Goal: Information Seeking & Learning: Compare options

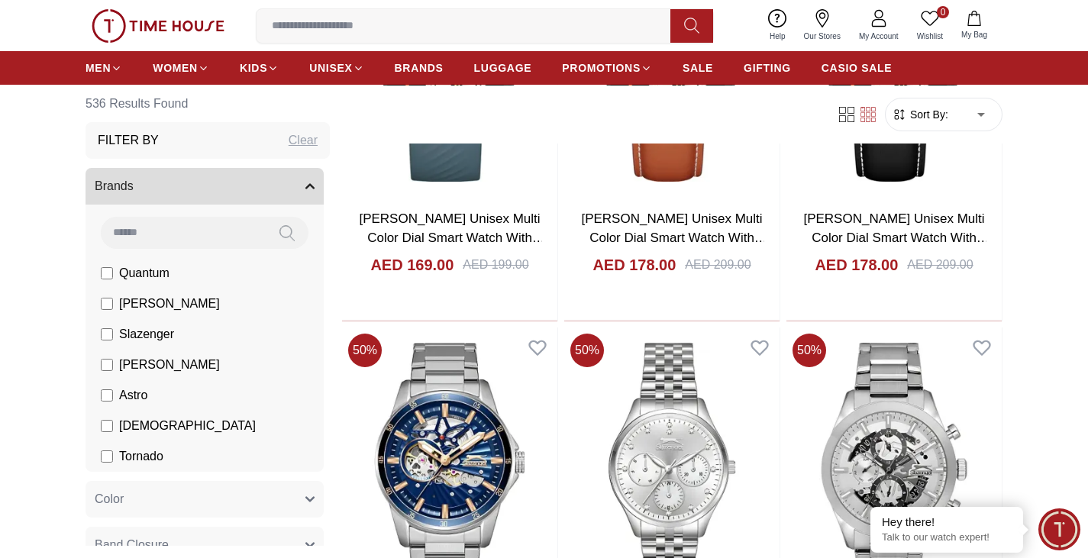
scroll to position [5039, 0]
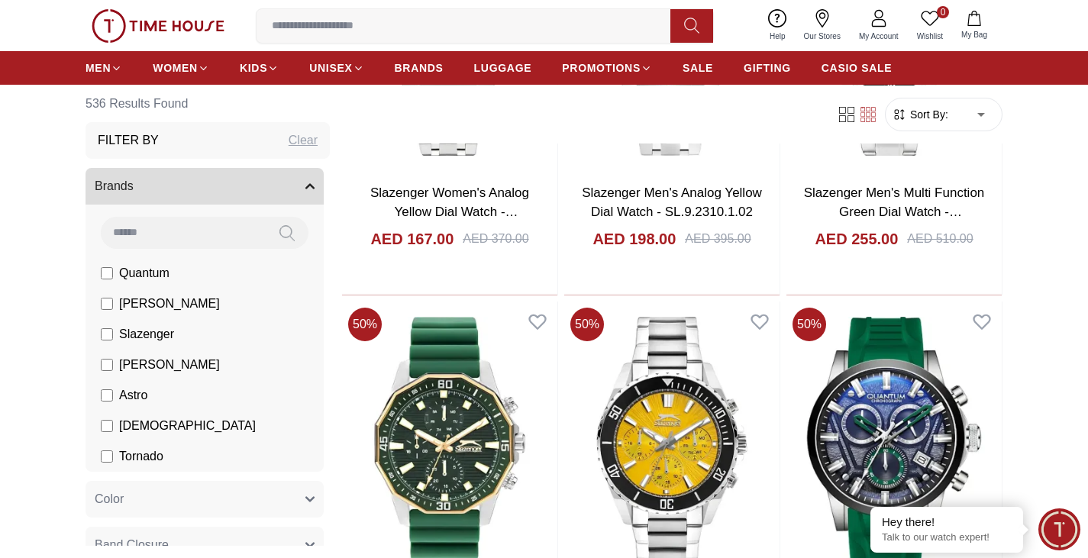
scroll to position [7101, 0]
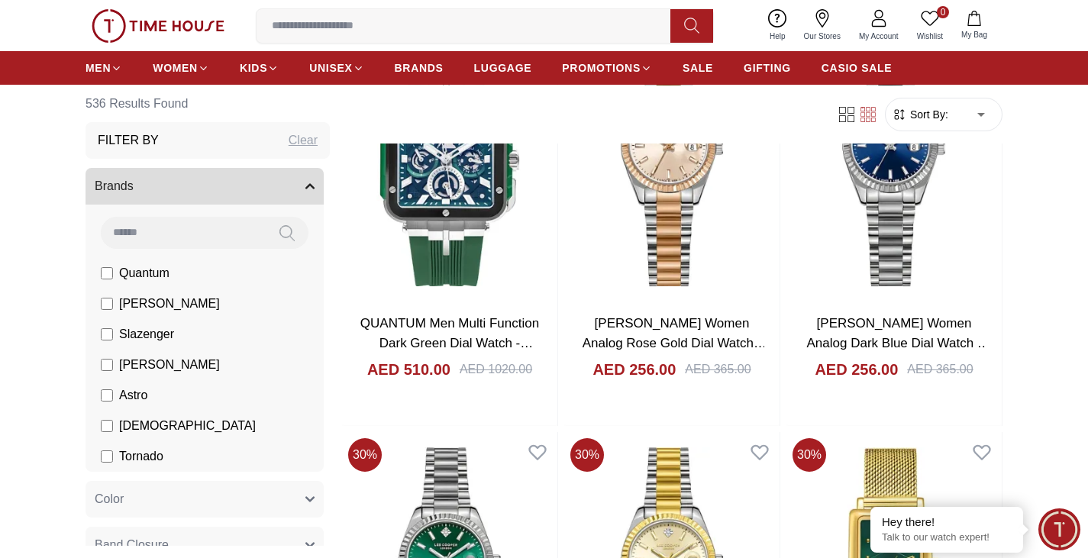
scroll to position [8780, 0]
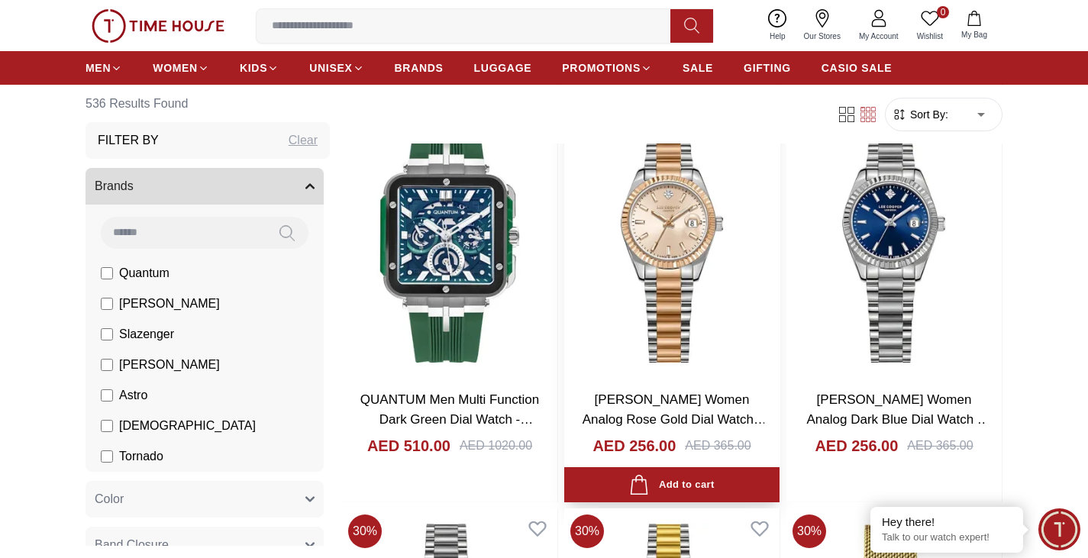
click at [690, 376] on img at bounding box center [671, 236] width 215 height 284
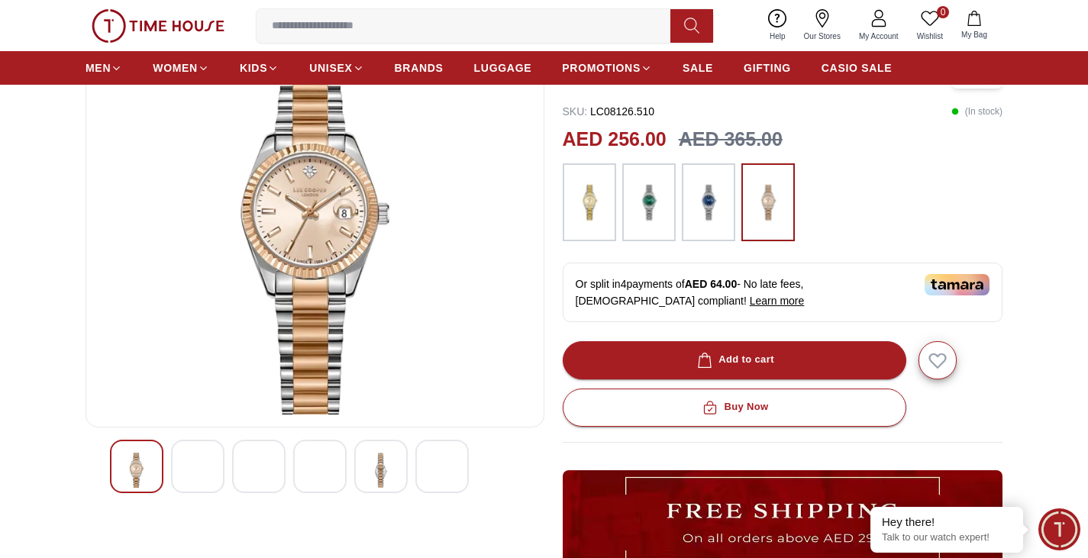
scroll to position [76, 0]
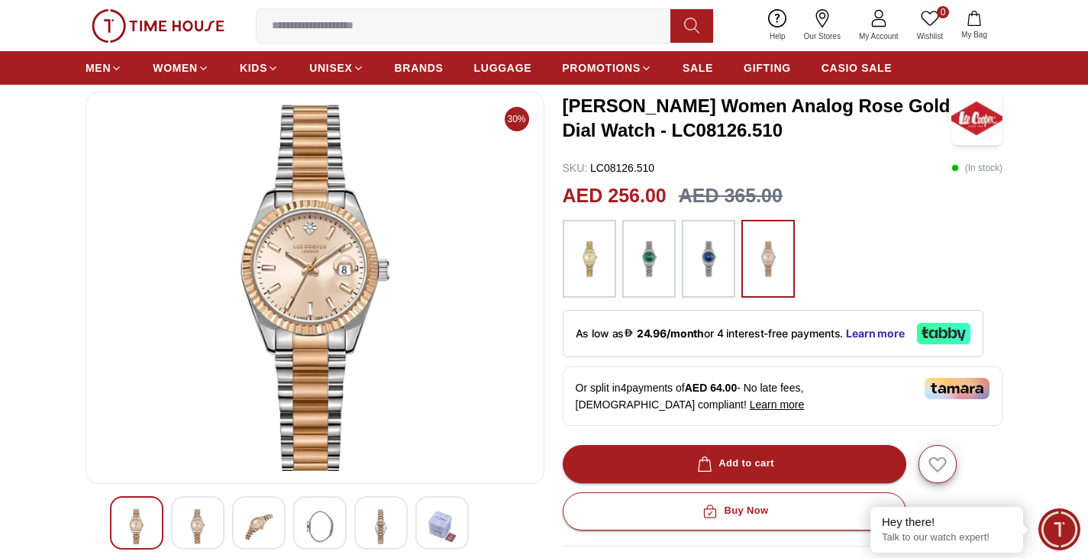
click at [661, 279] on img at bounding box center [649, 259] width 38 height 63
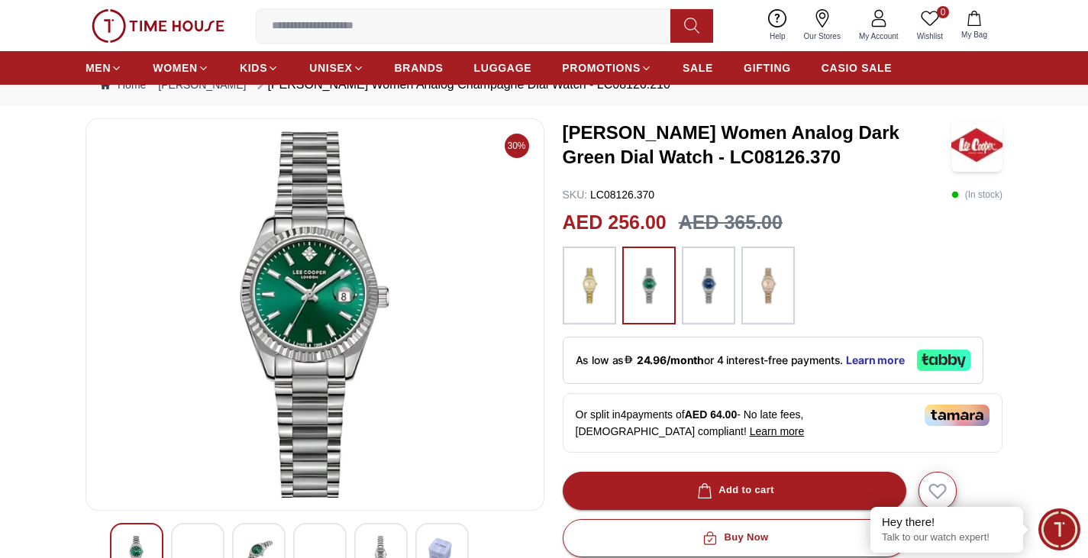
scroll to position [76, 0]
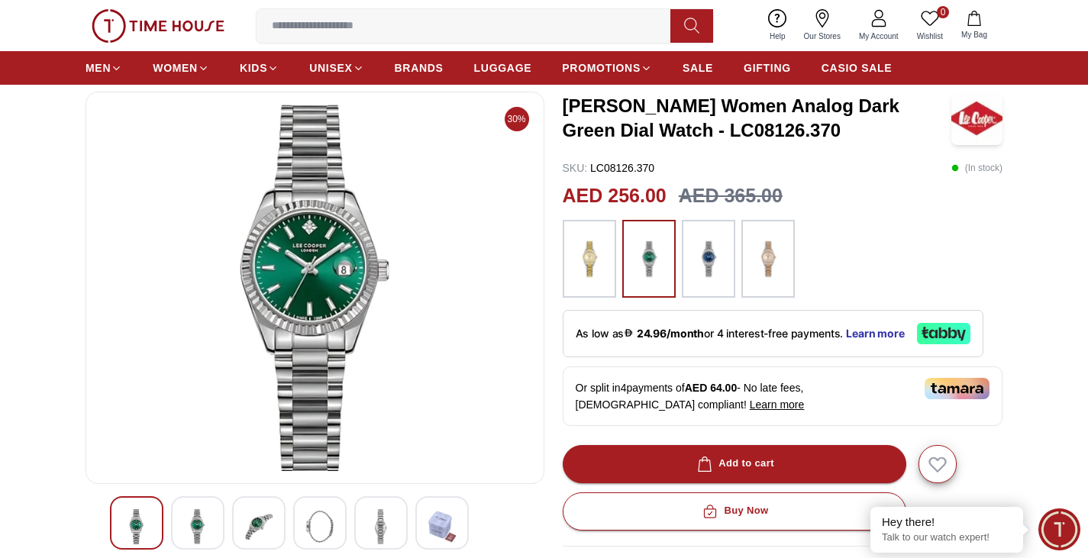
click at [715, 254] on img at bounding box center [708, 259] width 38 height 63
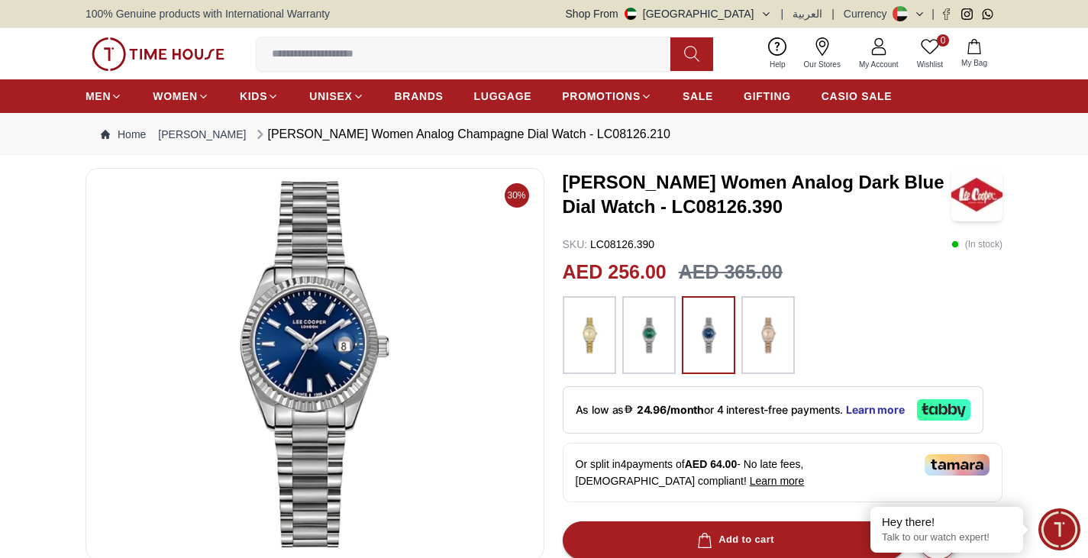
scroll to position [76, 0]
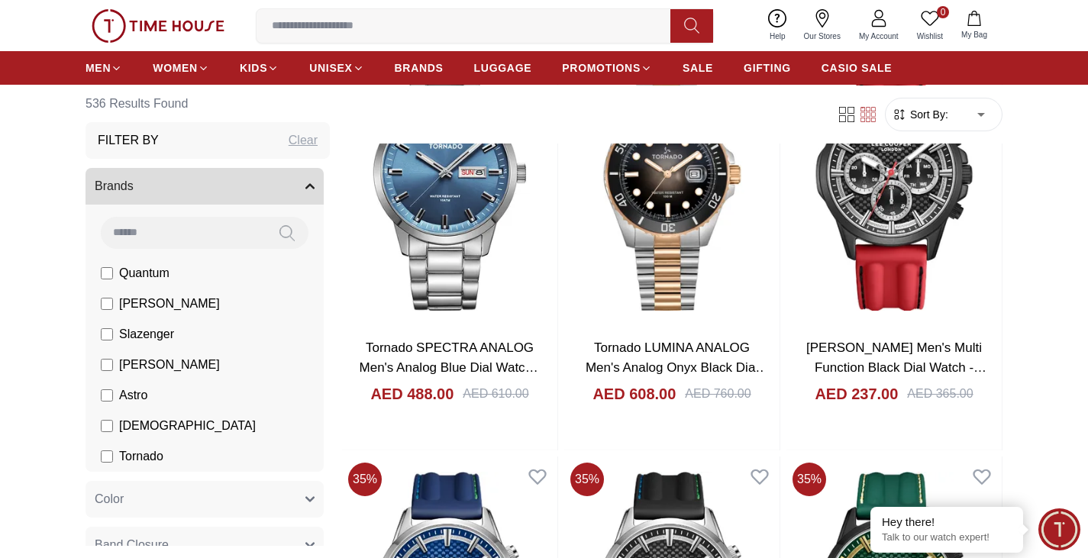
scroll to position [11835, 0]
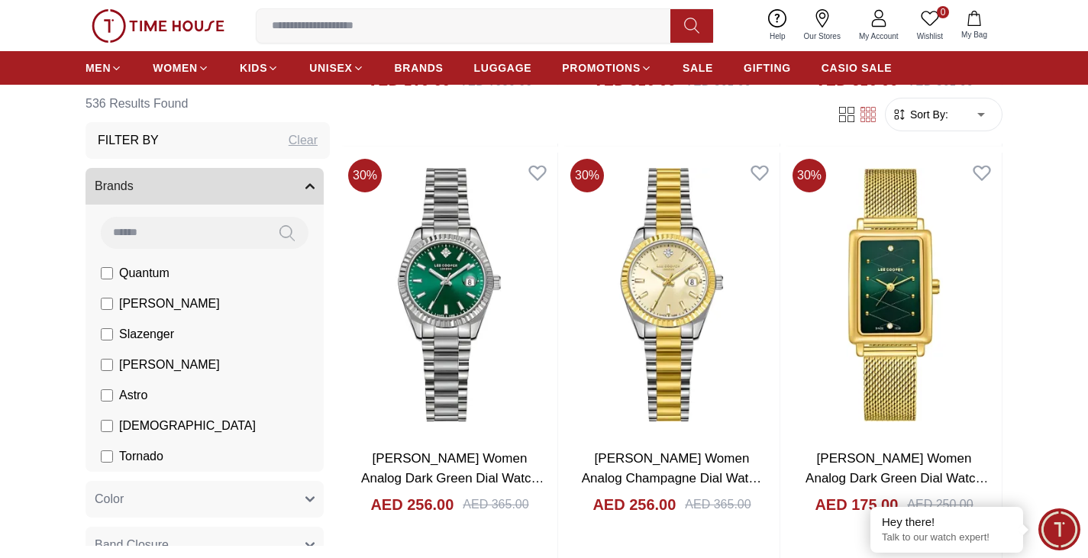
scroll to position [9163, 0]
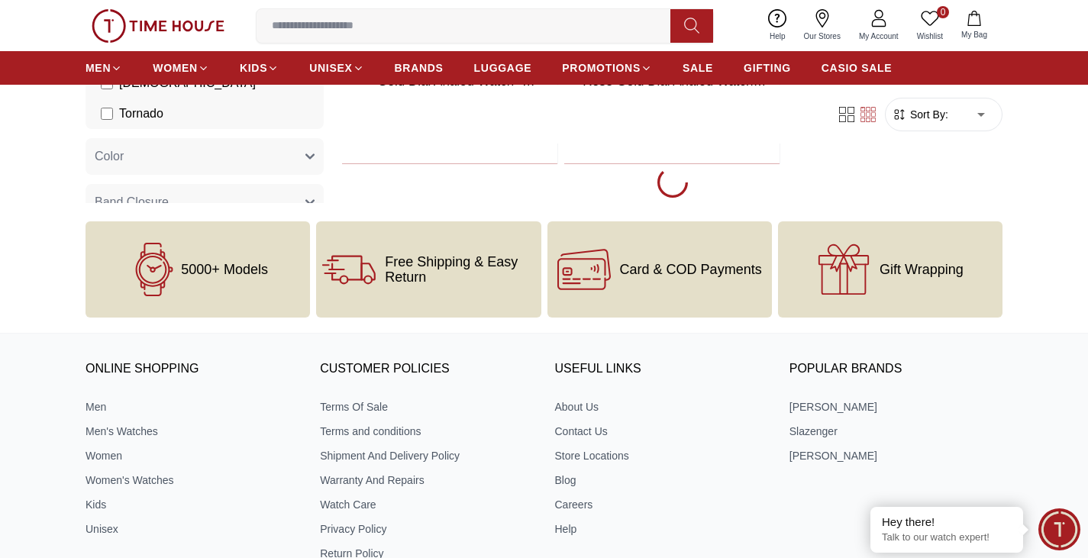
scroll to position [11454, 0]
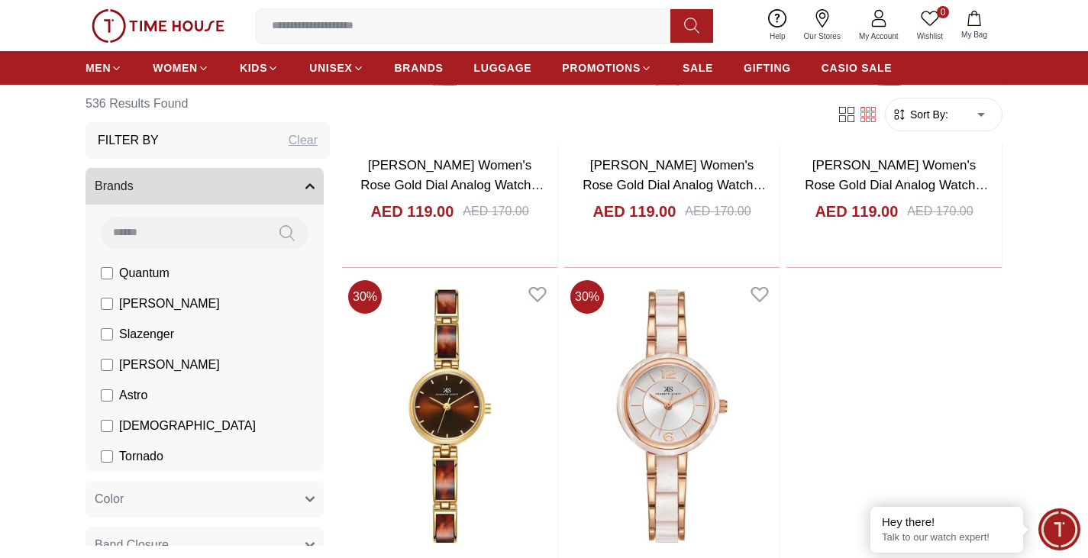
scroll to position [11072, 0]
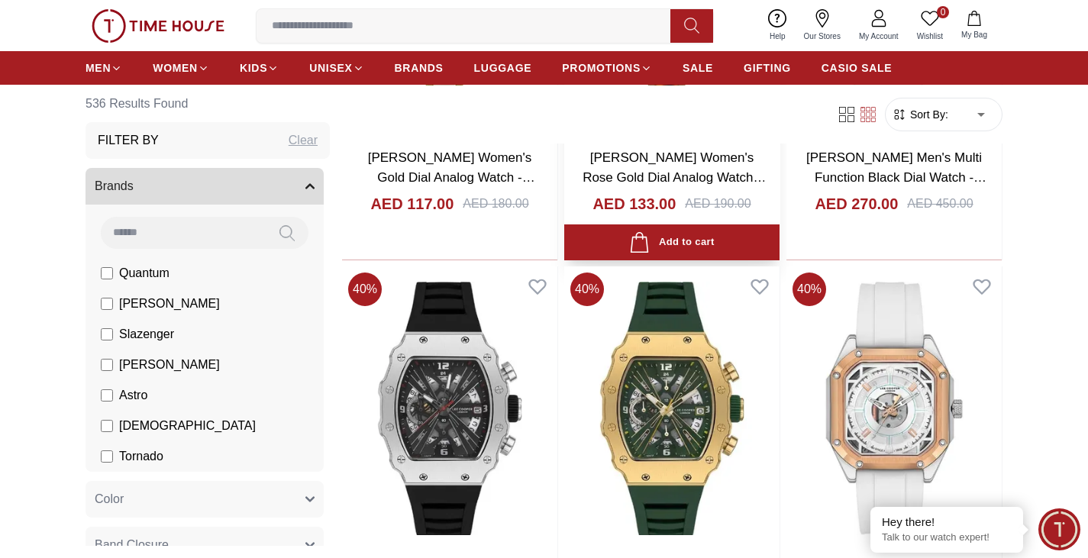
scroll to position [12141, 0]
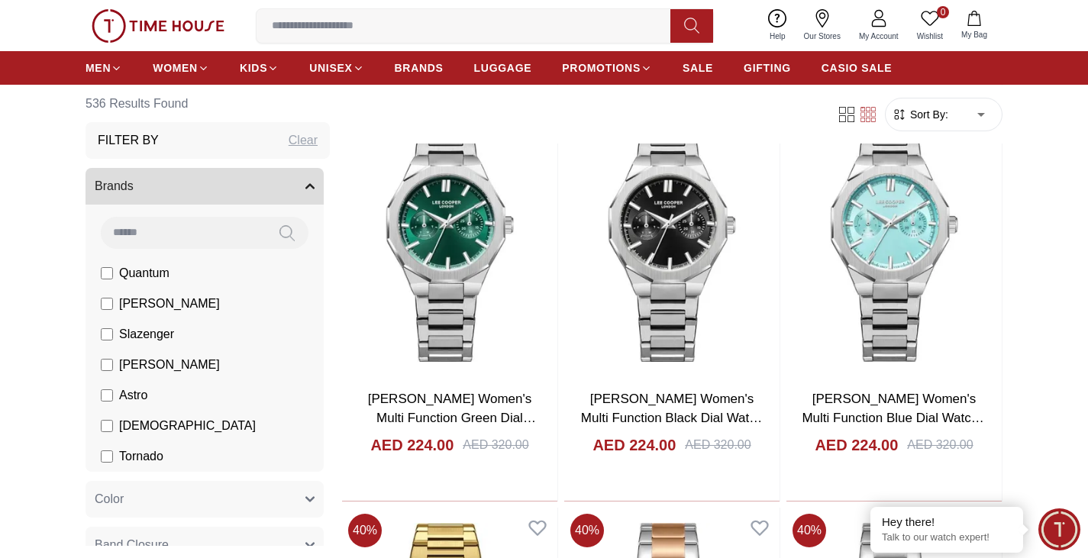
scroll to position [15042, 0]
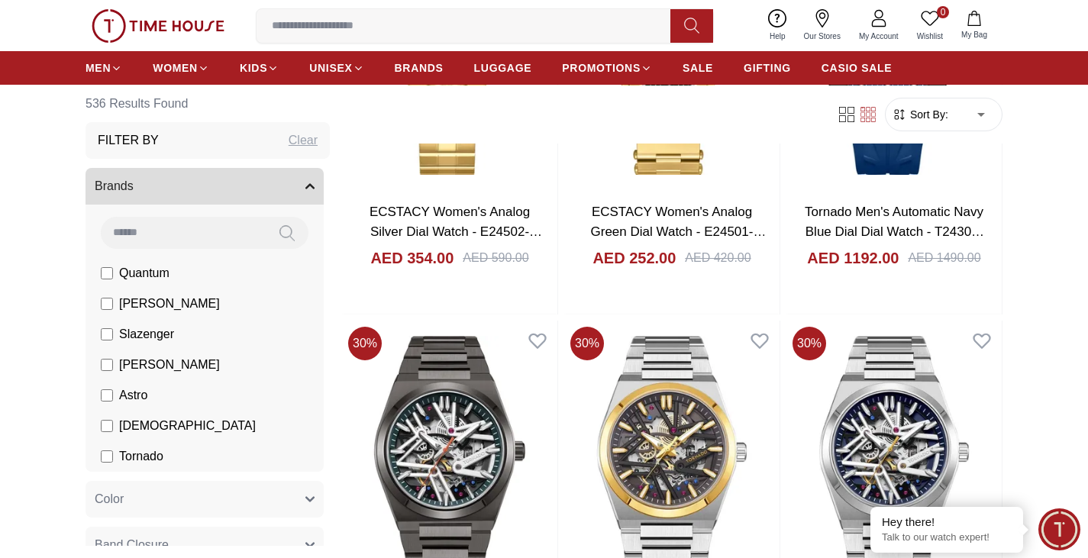
scroll to position [18096, 0]
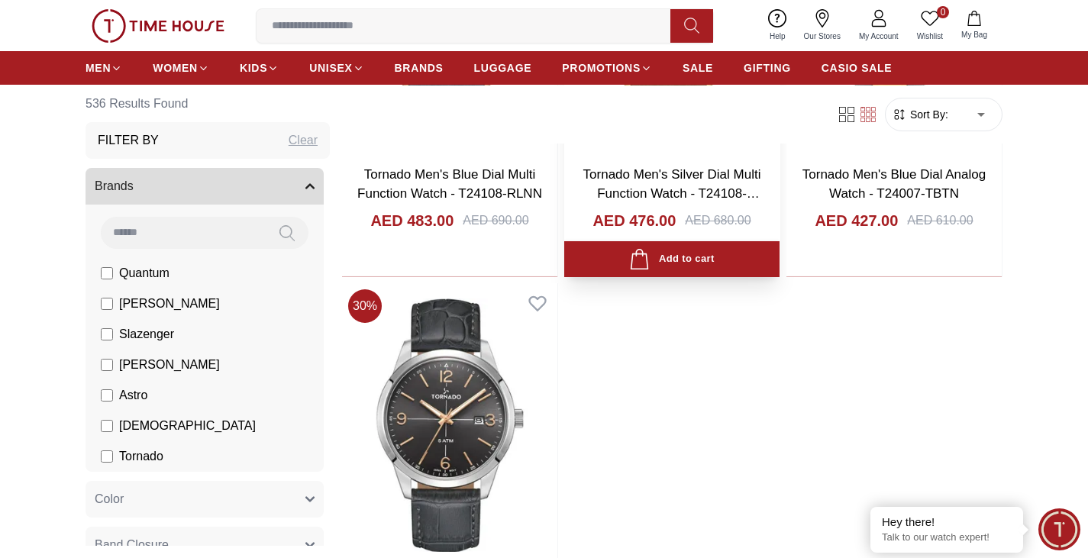
scroll to position [22380, 0]
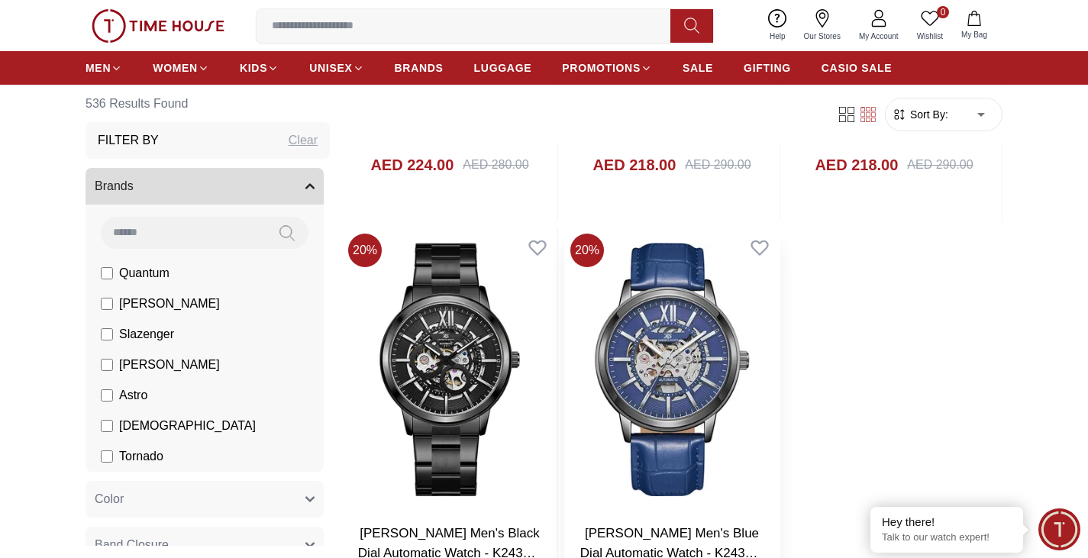
scroll to position [27794, 0]
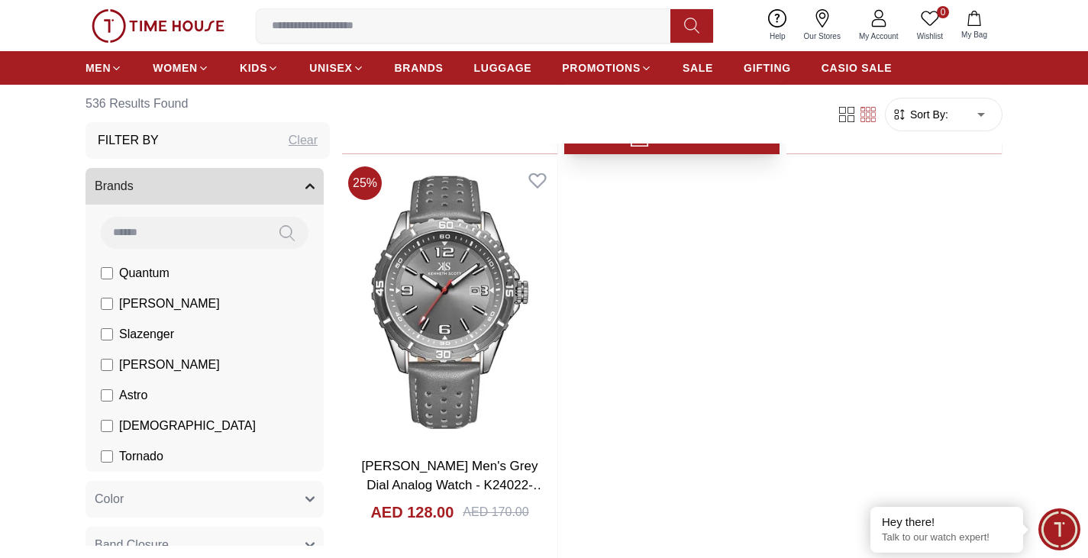
scroll to position [30694, 0]
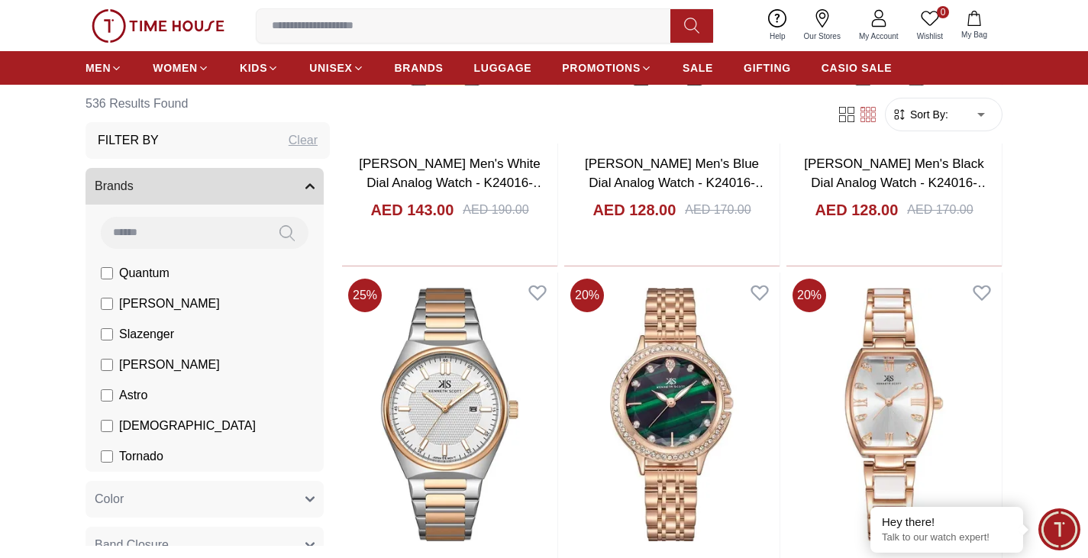
scroll to position [33229, 0]
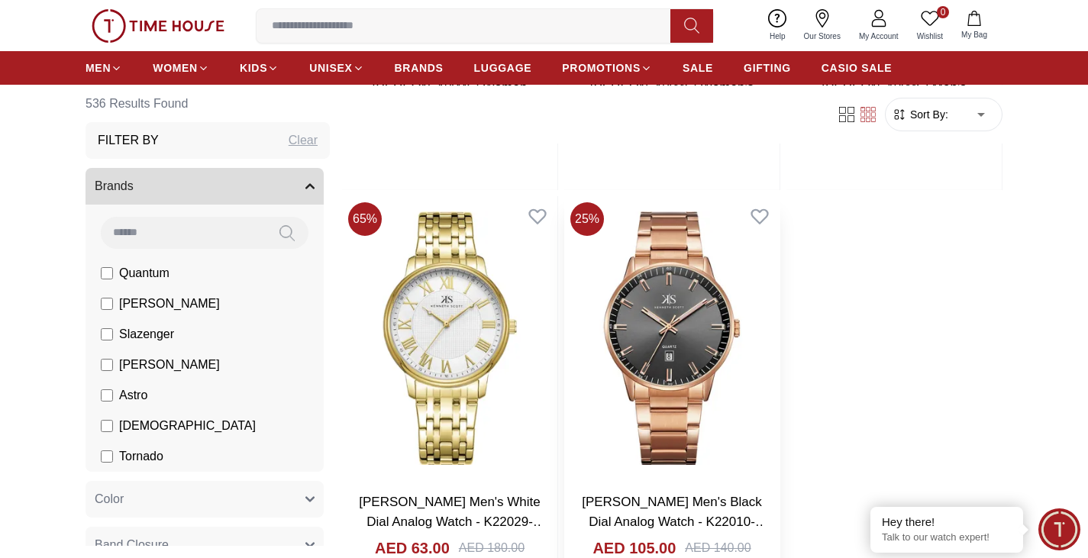
scroll to position [36136, 0]
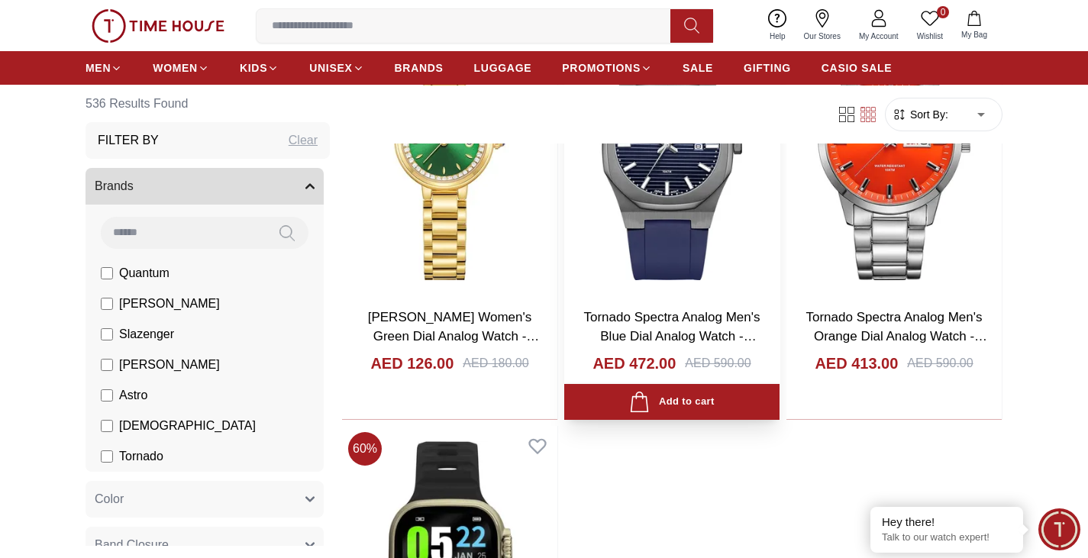
scroll to position [38840, 0]
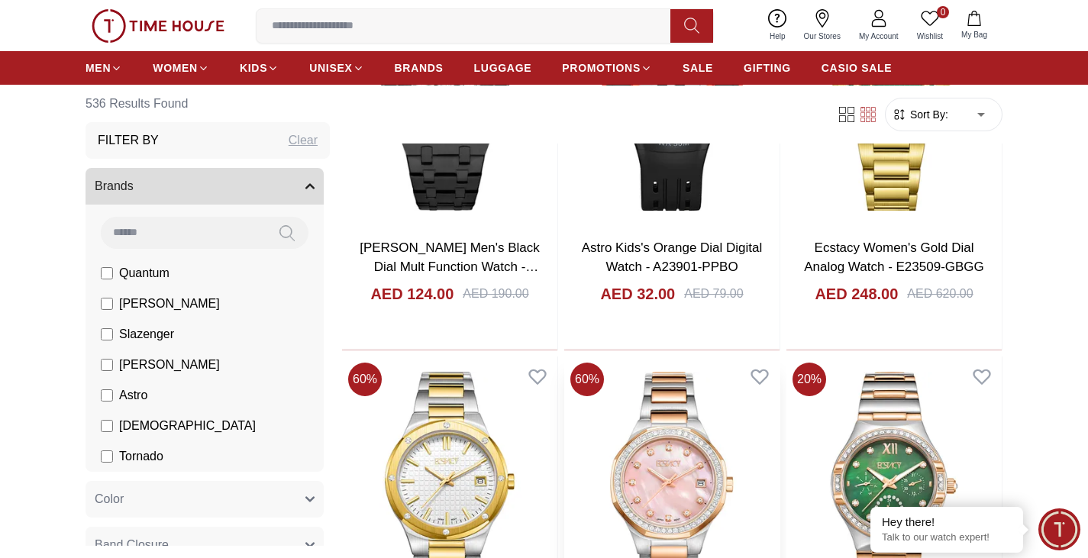
scroll to position [41460, 0]
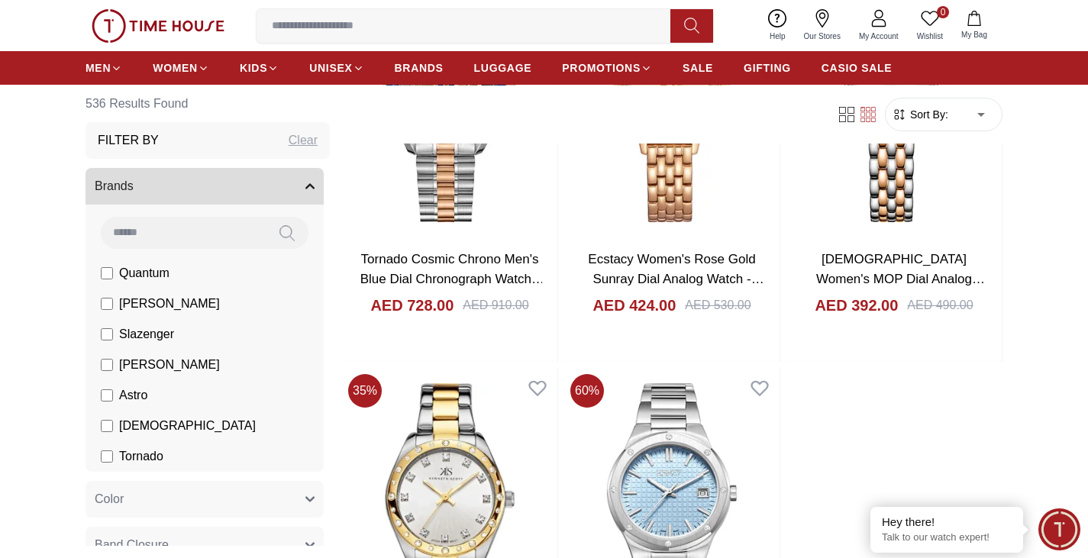
scroll to position [44361, 0]
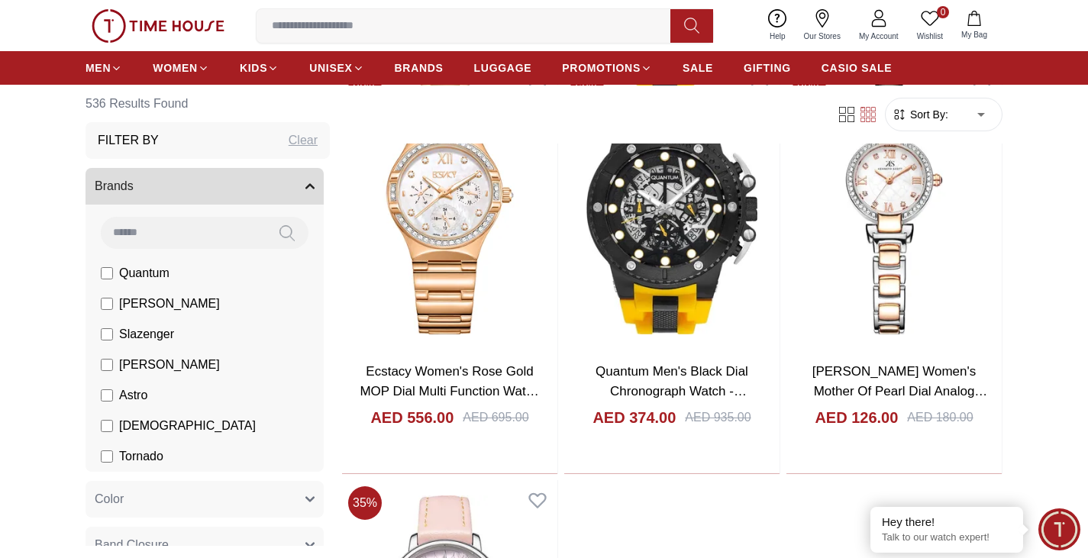
scroll to position [47117, 0]
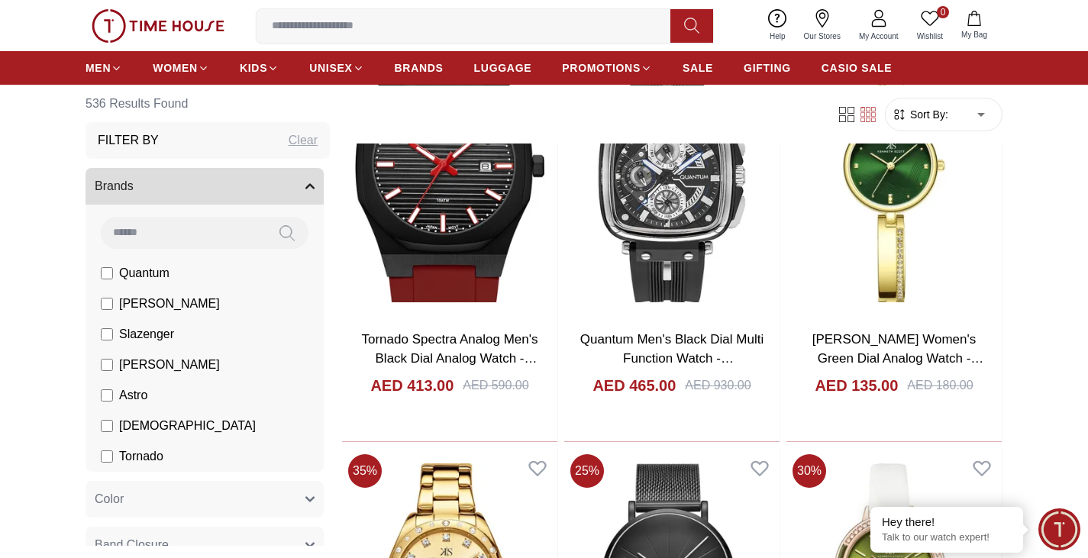
scroll to position [49634, 0]
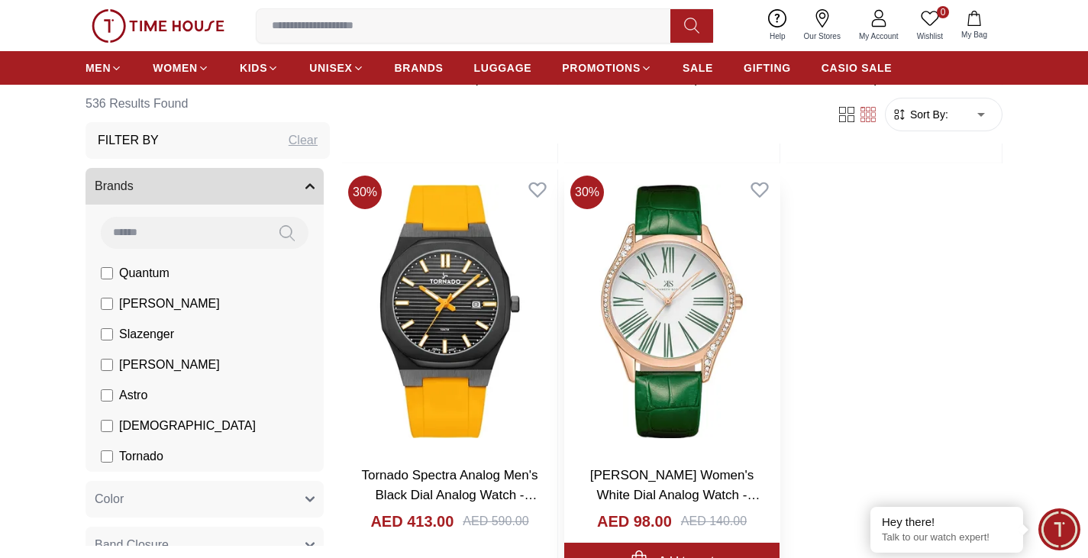
scroll to position [52913, 0]
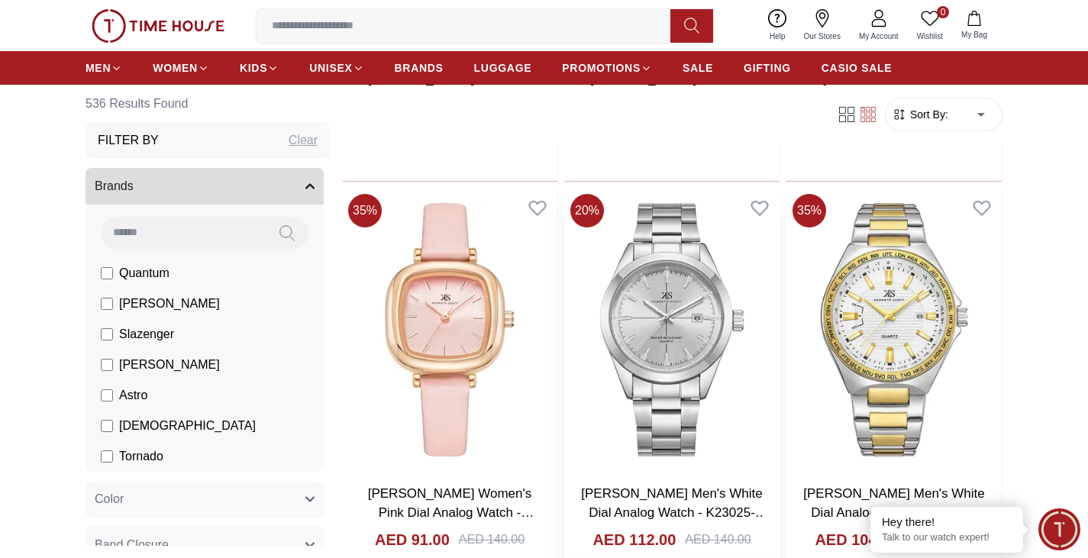
scroll to position [58029, 0]
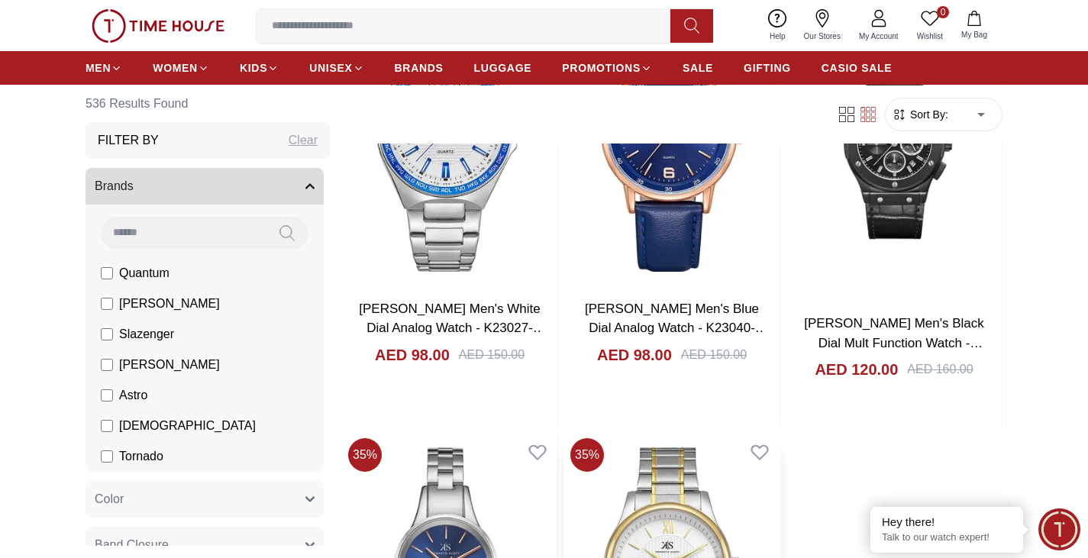
scroll to position [60862, 0]
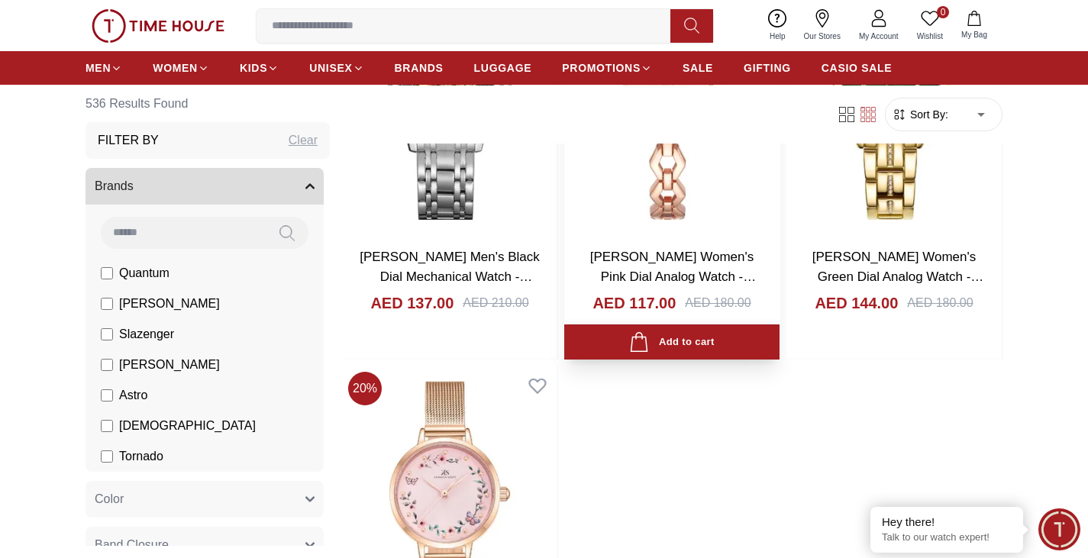
scroll to position [63872, 0]
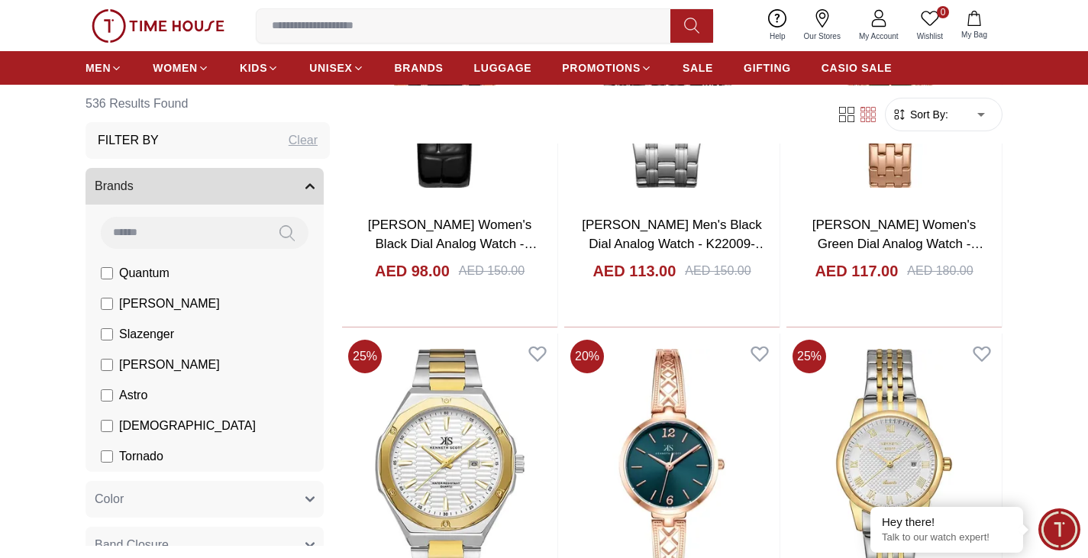
scroll to position [66431, 0]
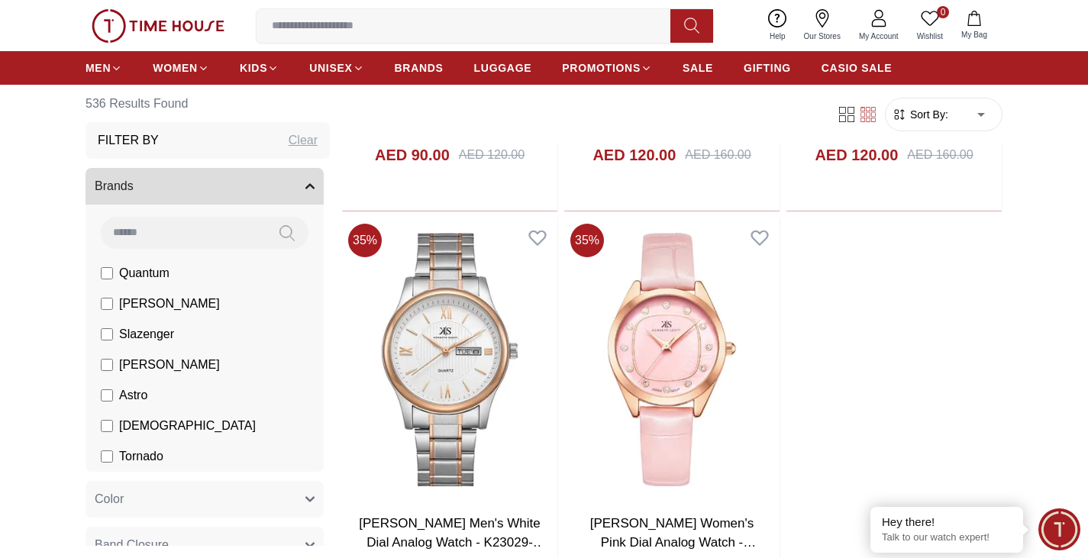
scroll to position [69266, 0]
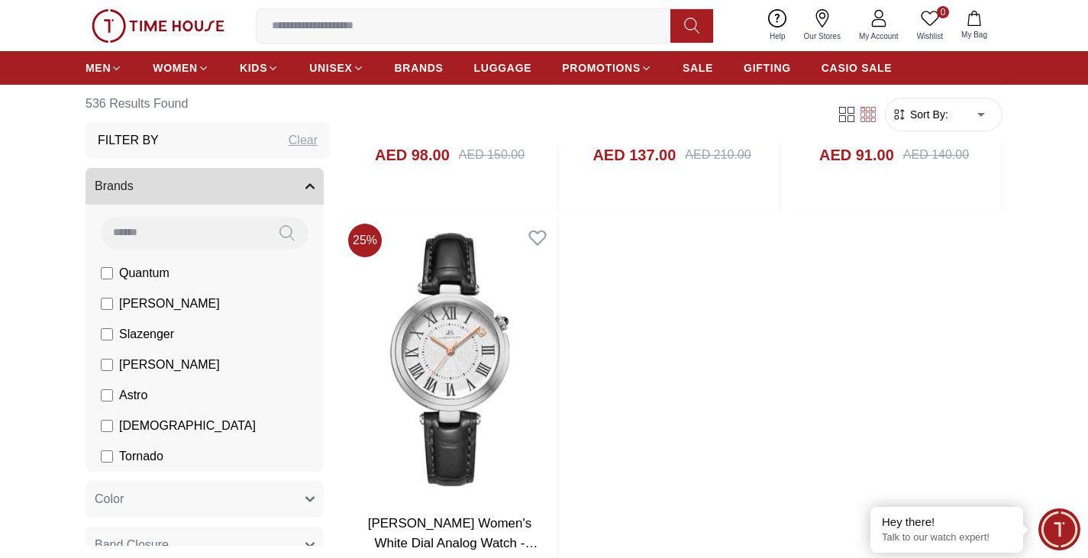
scroll to position [72167, 0]
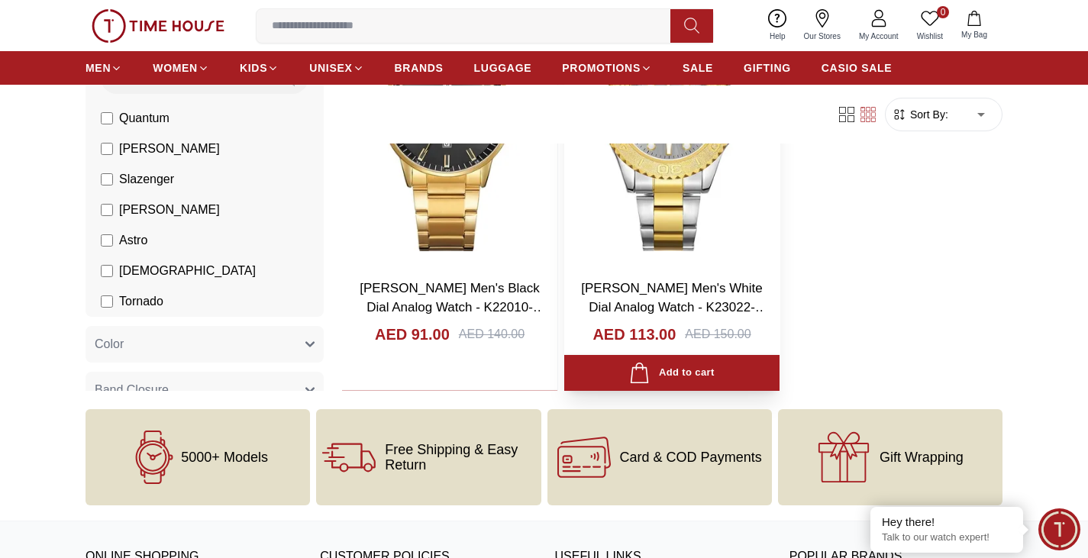
scroll to position [74408, 0]
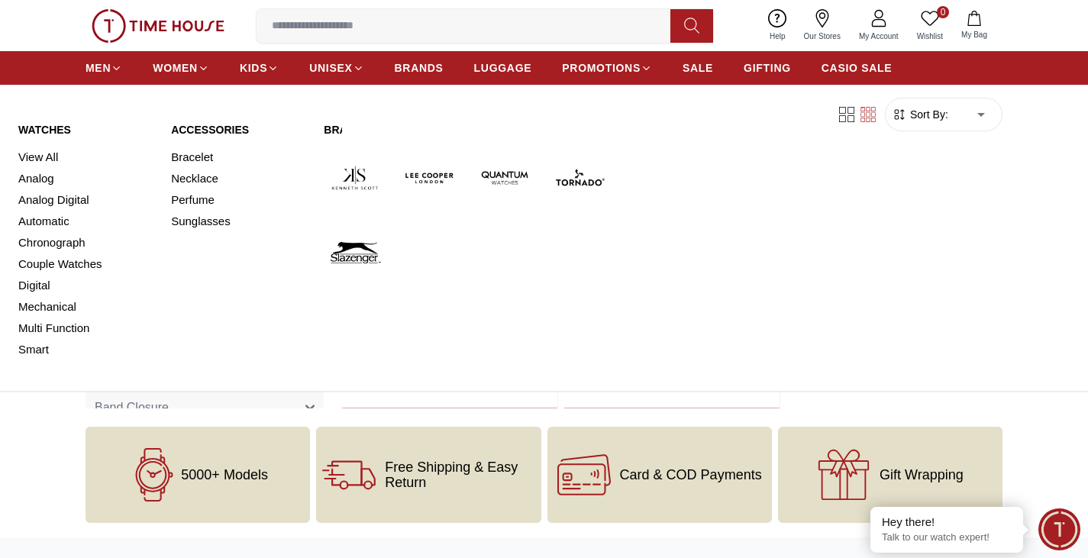
drag, startPoint x: 140, startPoint y: 60, endPoint x: 150, endPoint y: 61, distance: 10.0
click at [140, 60] on ul "MEN WOMEN KIDS UNISEX BRANDS LUGGAGE PROMOTIONS SALE GIFTING CASIO SALE" at bounding box center [489, 67] width 806 height 27
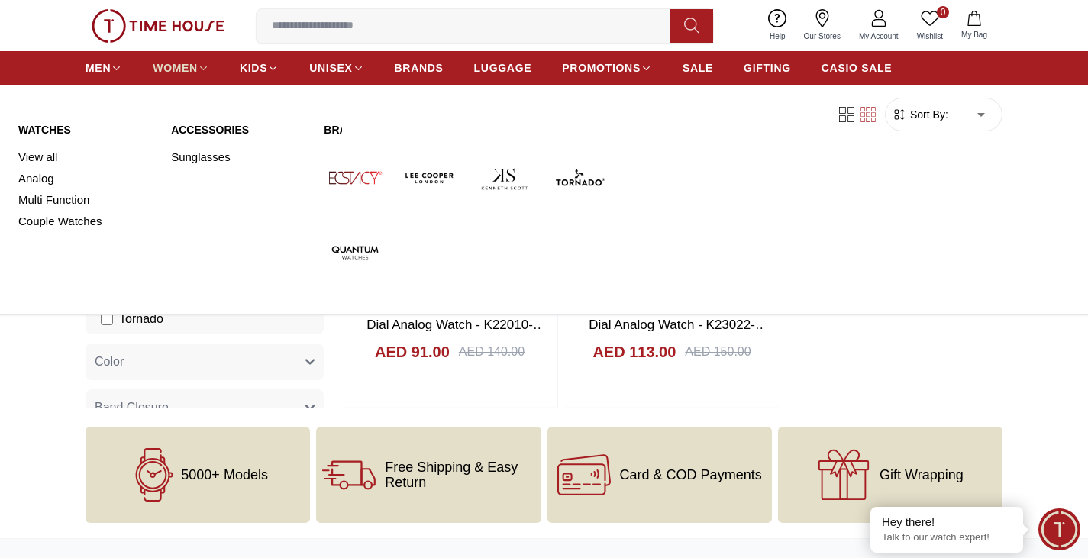
click at [166, 56] on link "WOMEN" at bounding box center [181, 67] width 57 height 27
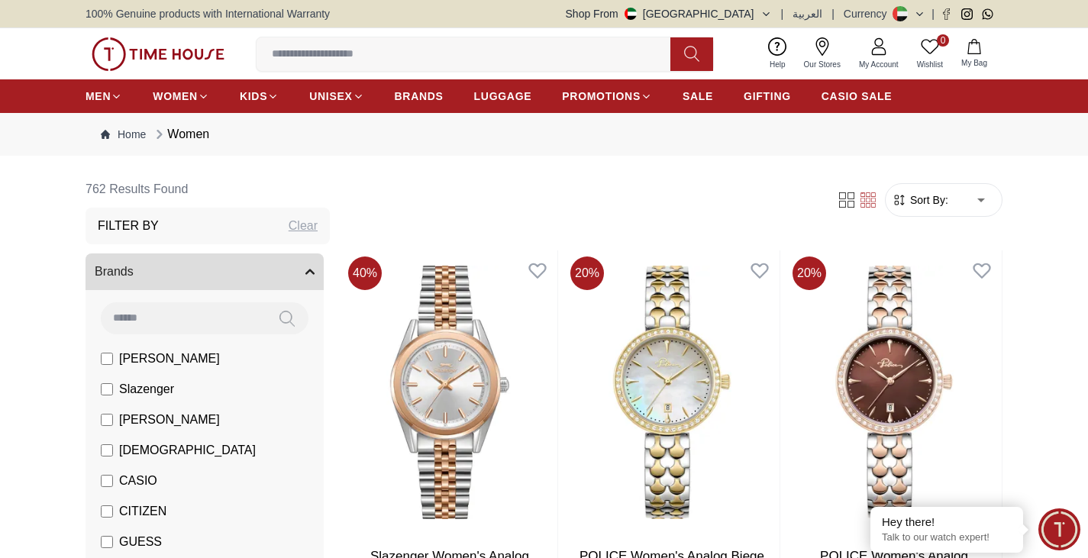
click at [184, 363] on li "[PERSON_NAME]" at bounding box center [208, 359] width 232 height 31
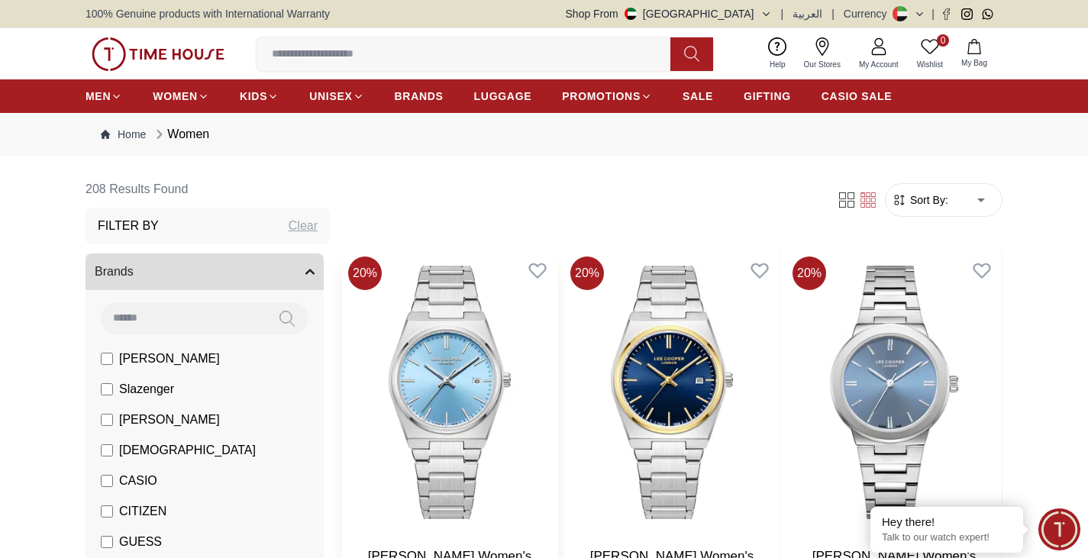
scroll to position [153, 0]
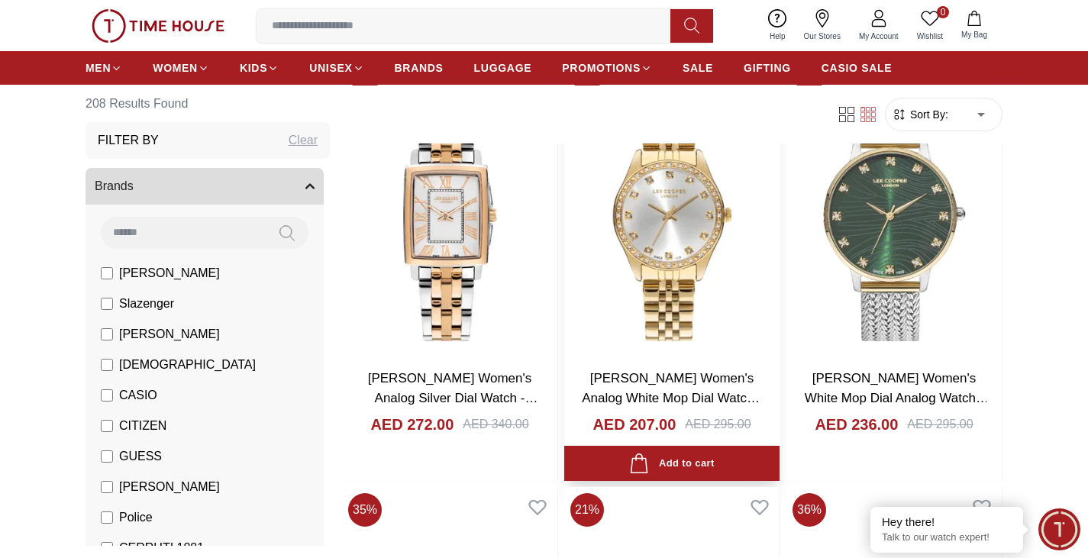
scroll to position [4352, 0]
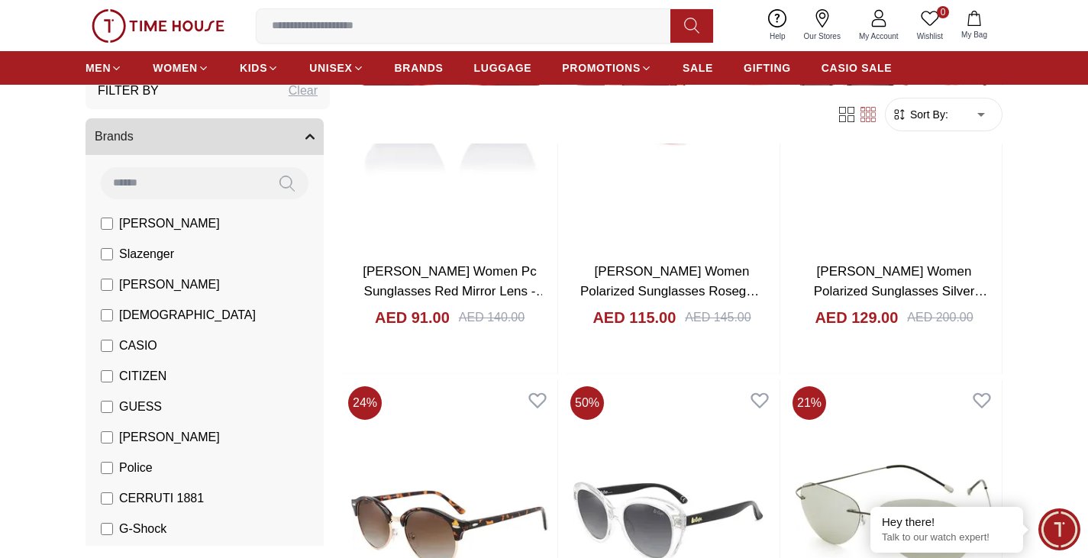
scroll to position [76, 0]
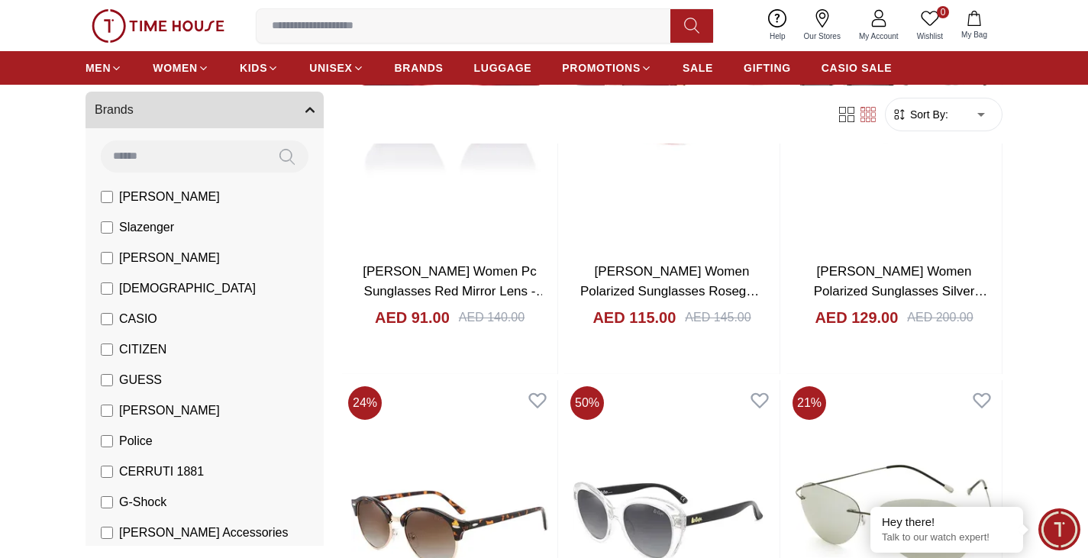
click at [153, 440] on li "Police" at bounding box center [208, 441] width 232 height 31
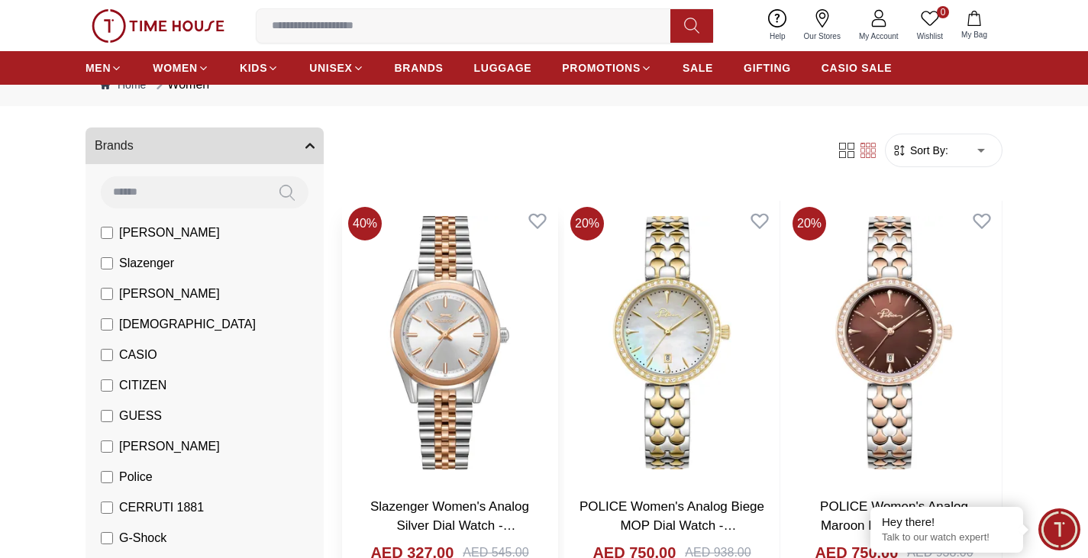
scroll to position [76, 0]
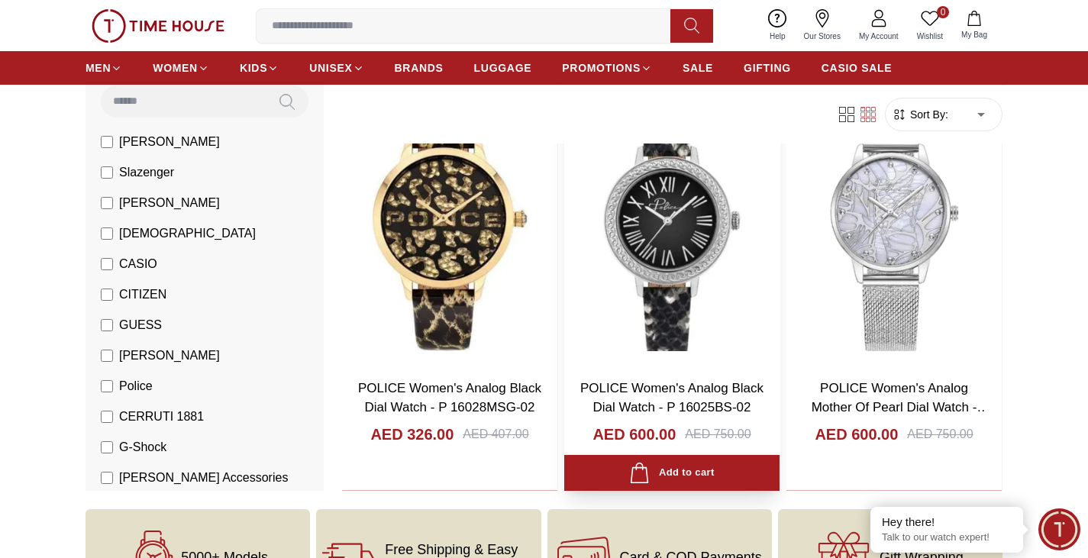
scroll to position [3129, 0]
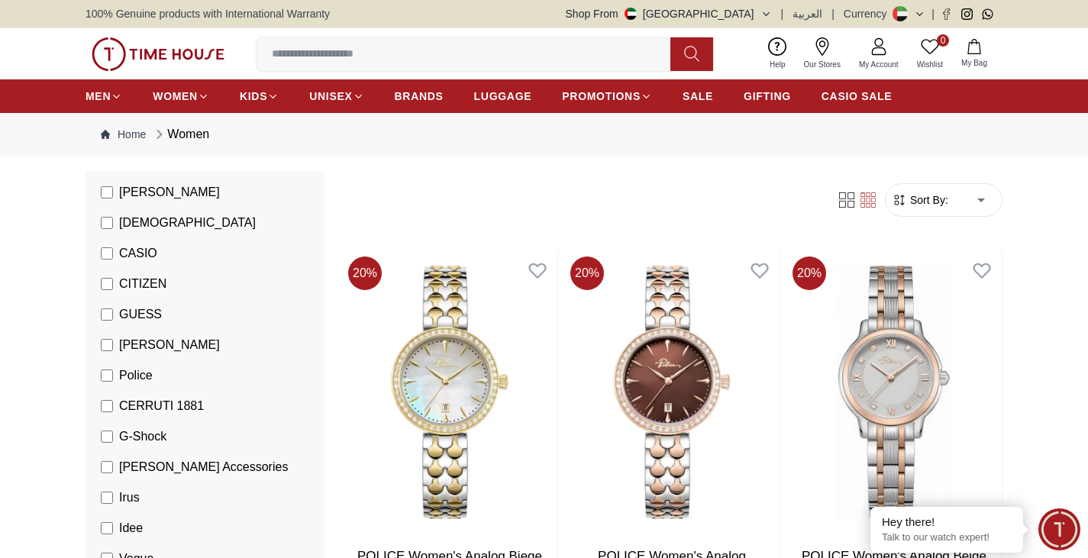
scroll to position [229, 0]
click at [107, 367] on label "Police" at bounding box center [127, 374] width 52 height 18
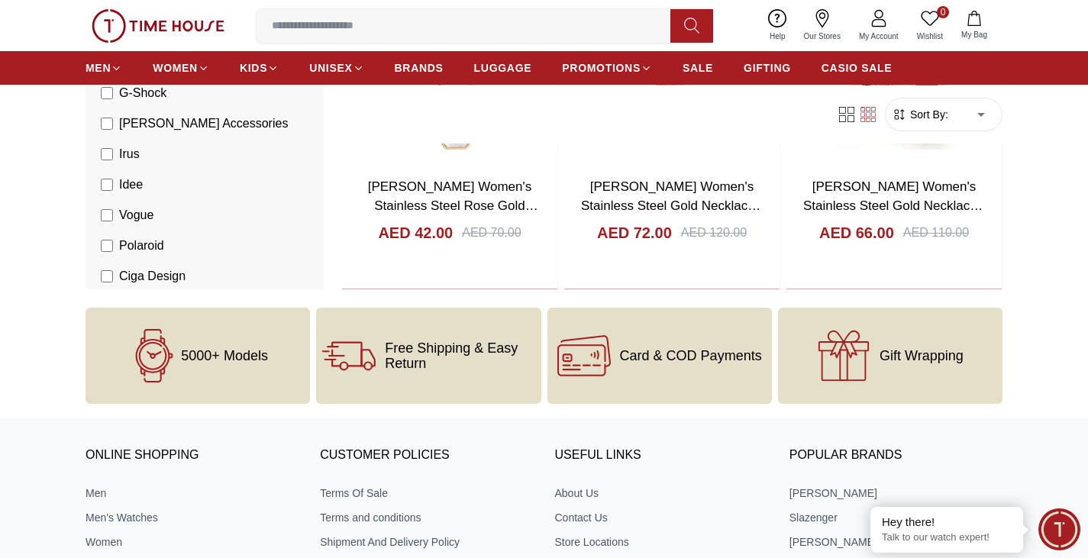
scroll to position [764, 0]
